Goal: Task Accomplishment & Management: Manage account settings

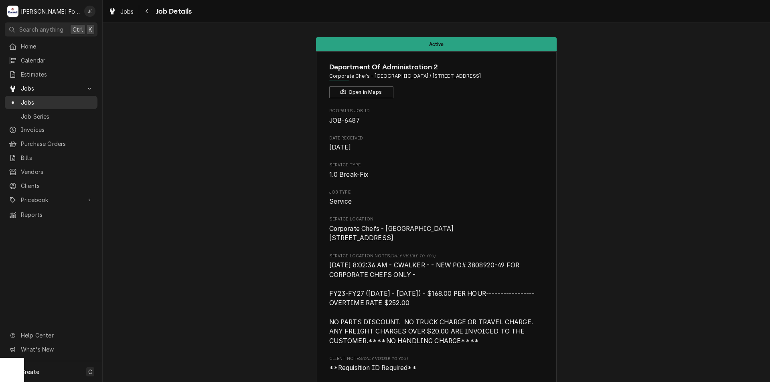
click at [59, 99] on span "Jobs" at bounding box center [57, 102] width 73 height 8
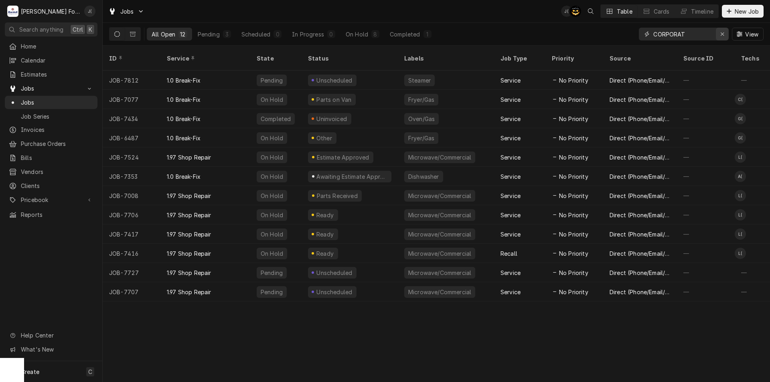
click at [722, 35] on icon "Erase input" at bounding box center [722, 34] width 4 height 6
click at [702, 34] on input "Dynamic Content Wrapper" at bounding box center [690, 34] width 75 height 13
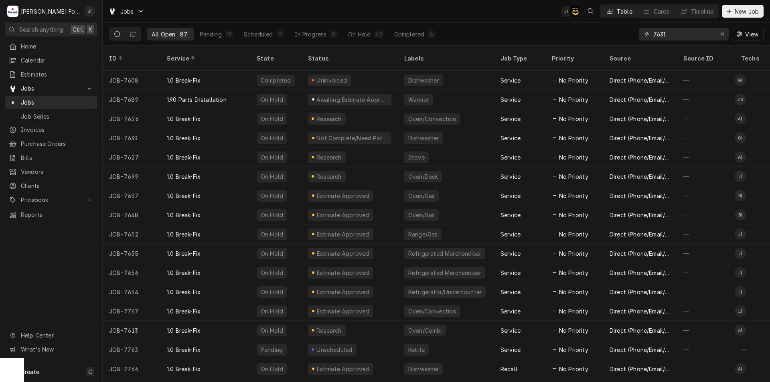
type input "7631"
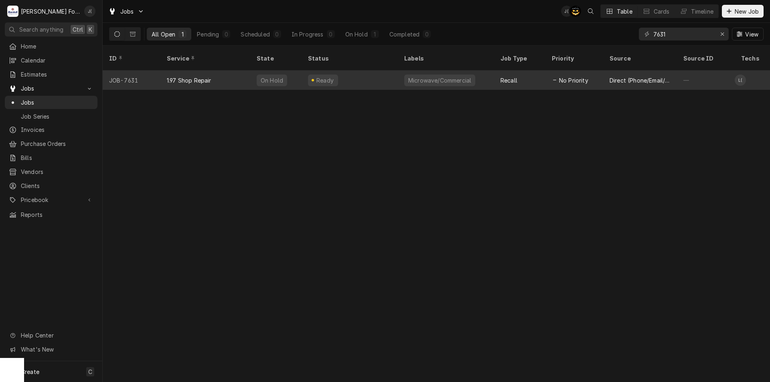
drag, startPoint x: 382, startPoint y: 75, endPoint x: 404, endPoint y: 79, distance: 22.2
click at [382, 74] on div "Ready" at bounding box center [349, 80] width 96 height 19
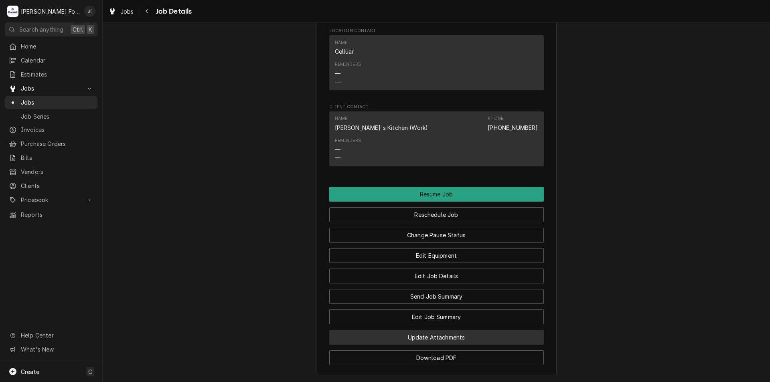
scroll to position [1002, 0]
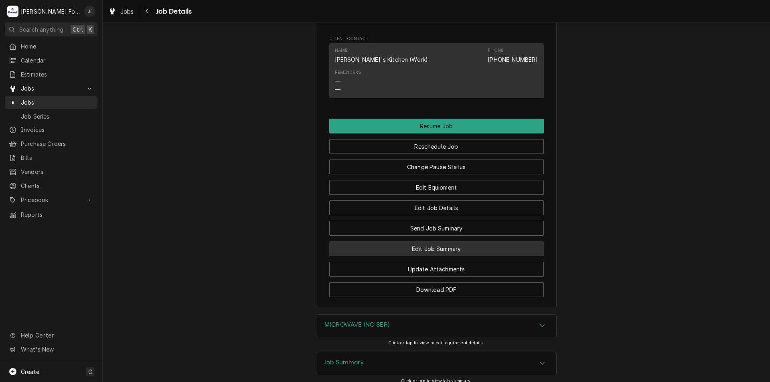
click at [425, 256] on button "Edit Job Summary" at bounding box center [436, 248] width 214 height 15
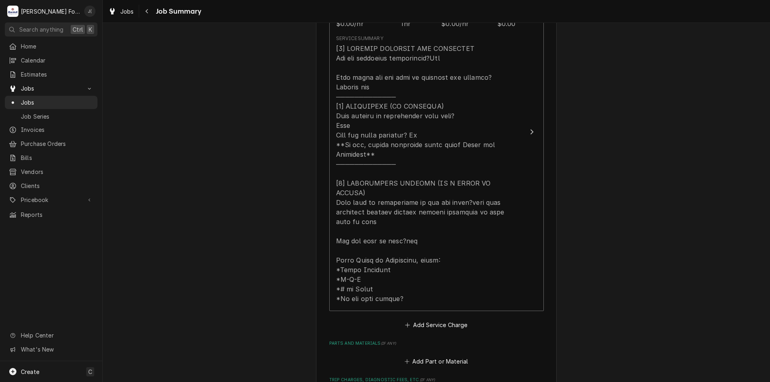
scroll to position [401, 0]
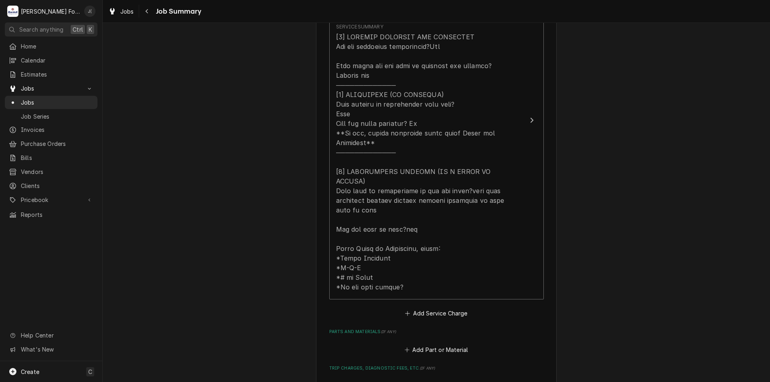
click at [609, 197] on div "Mike's Kitchen Mike's Kitchen / 170 Randall Street, Cranston, RI 02920 Please p…" at bounding box center [436, 113] width 667 height 967
